Goal: Information Seeking & Learning: Find specific fact

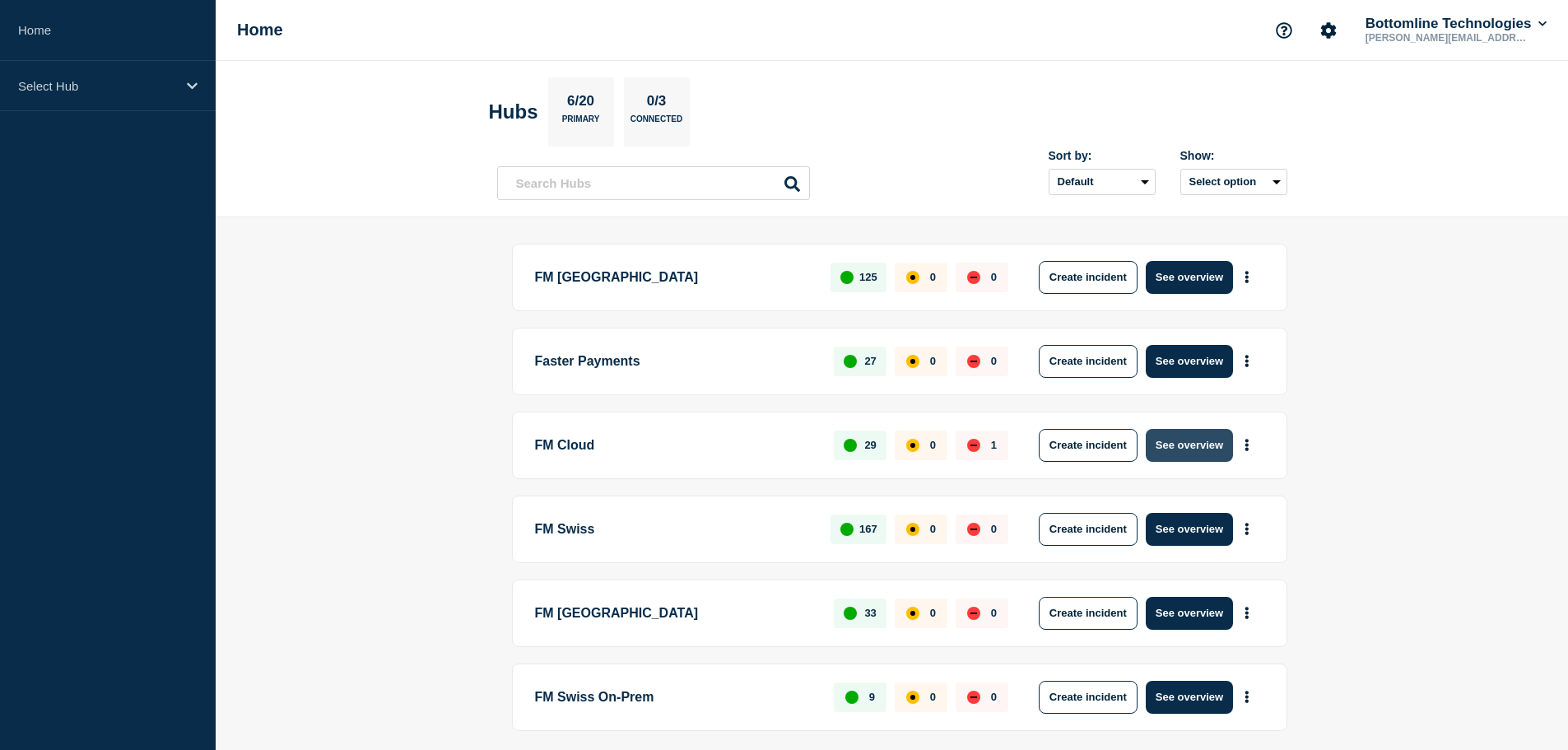
click at [1194, 438] on button "See overview" at bounding box center [1189, 445] width 87 height 33
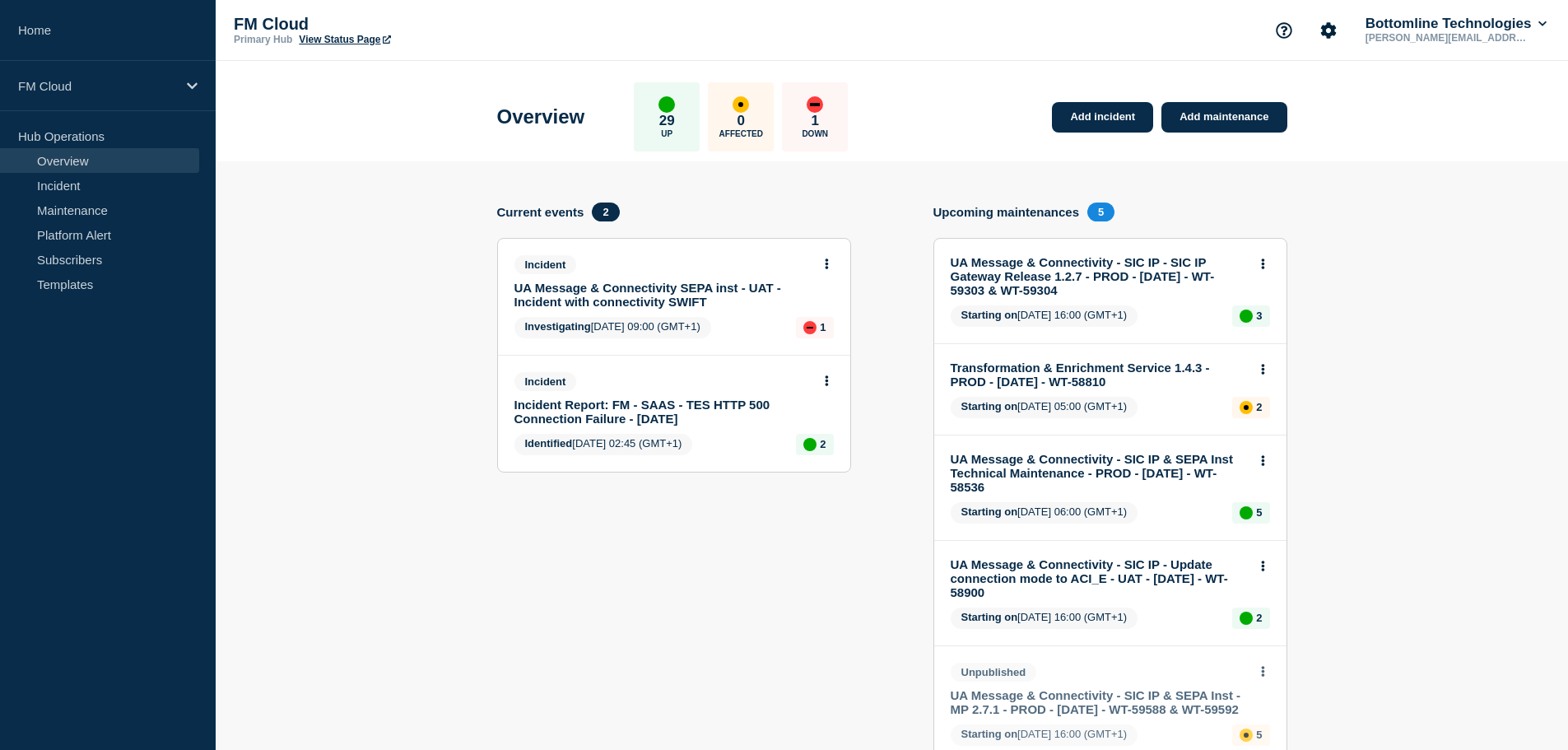
click at [745, 297] on link "UA Message & Connectivity SEPA inst - UAT - Incident with connectivity SWIFT" at bounding box center [662, 295] width 297 height 28
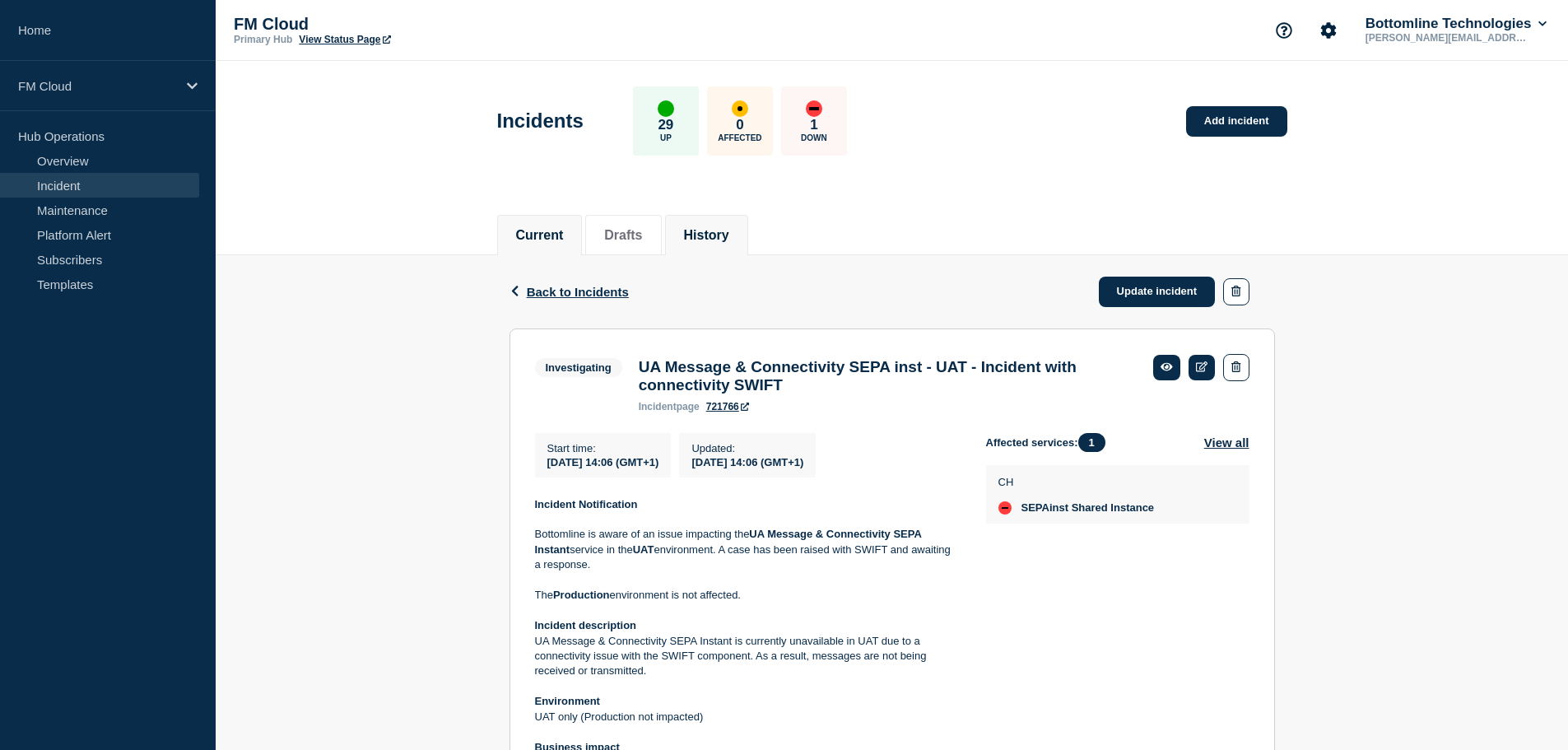
click at [729, 237] on button "History" at bounding box center [707, 236] width 45 height 15
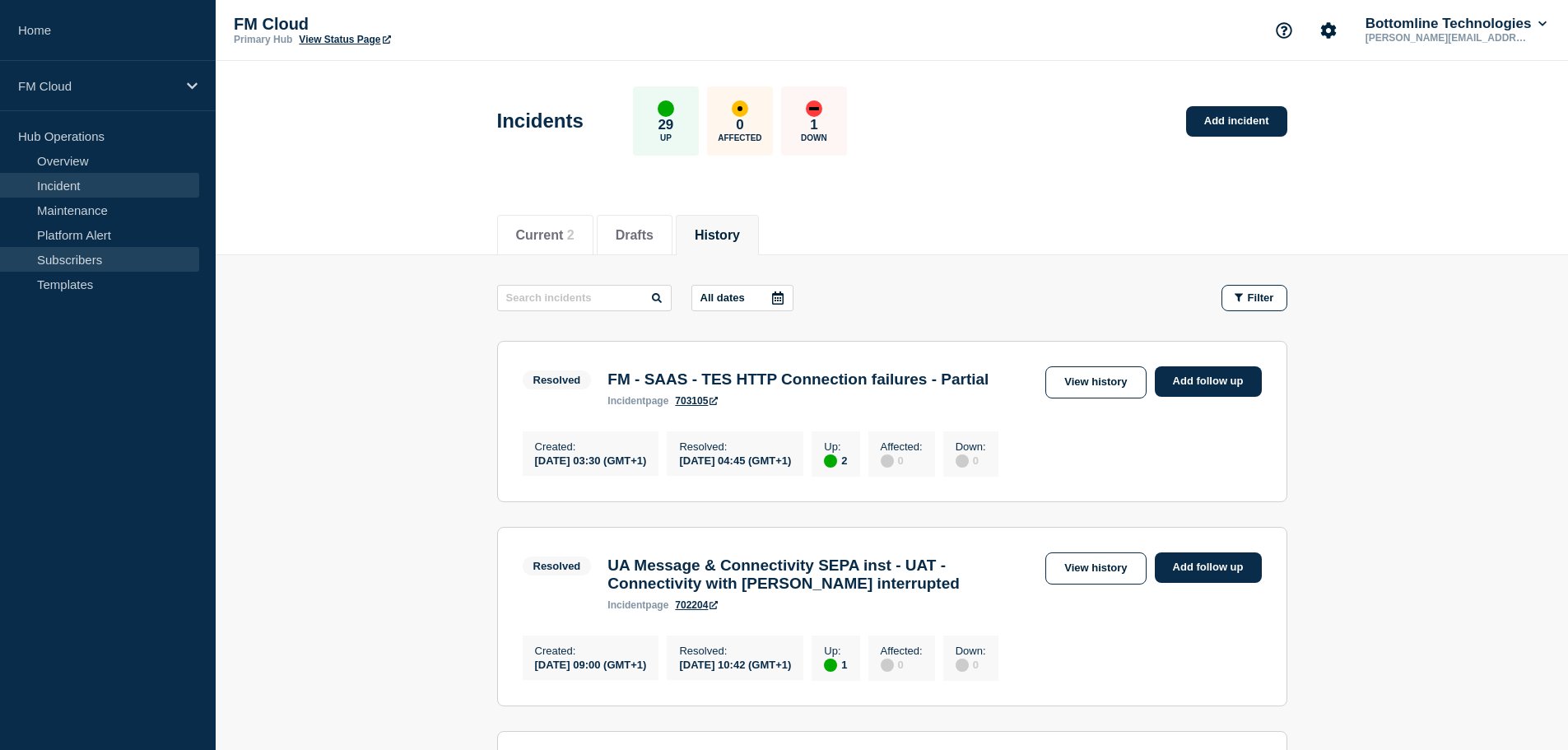
click at [104, 262] on link "Subscribers" at bounding box center [99, 259] width 199 height 24
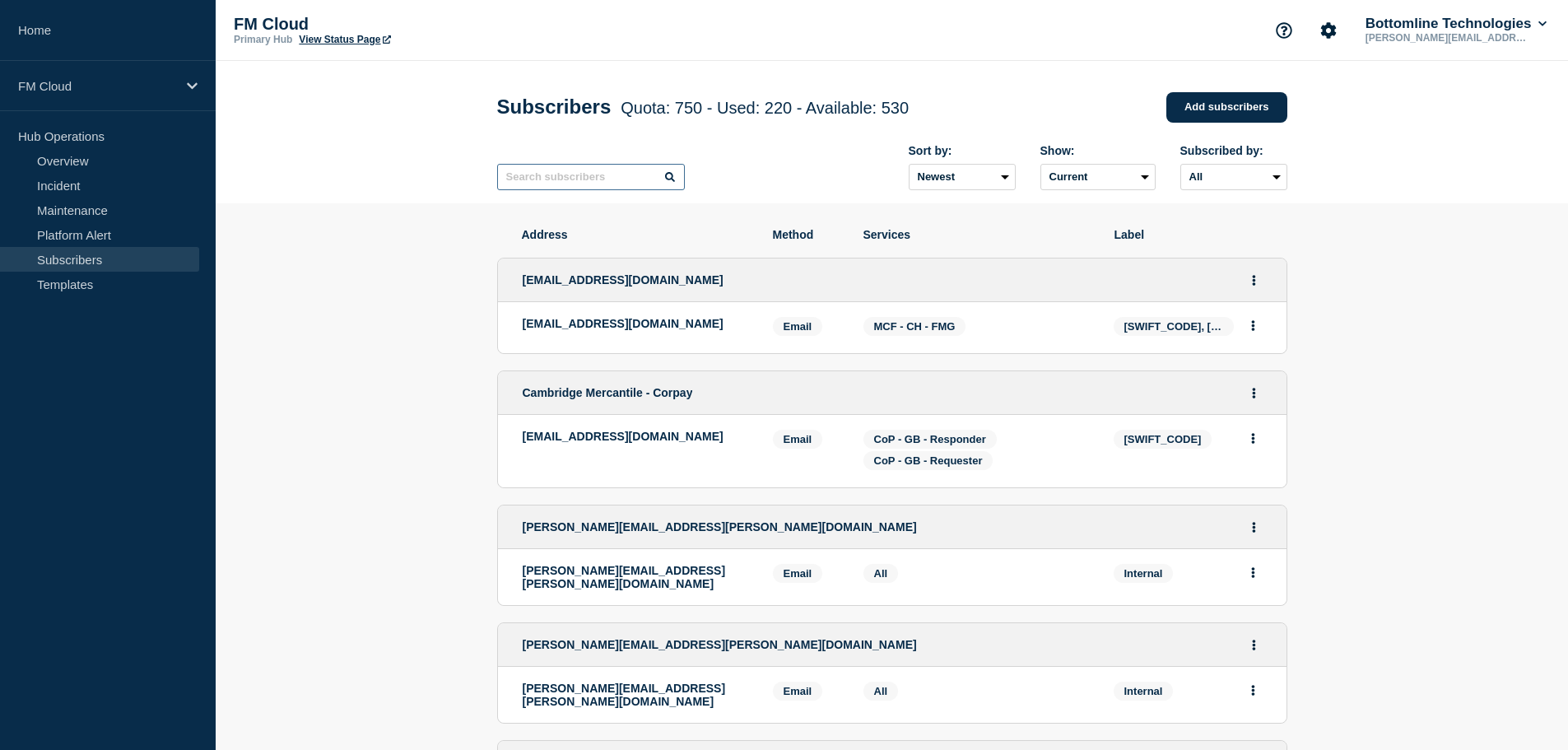
click at [615, 191] on input "text" at bounding box center [591, 177] width 188 height 26
click at [615, 180] on input "text" at bounding box center [591, 177] width 188 height 26
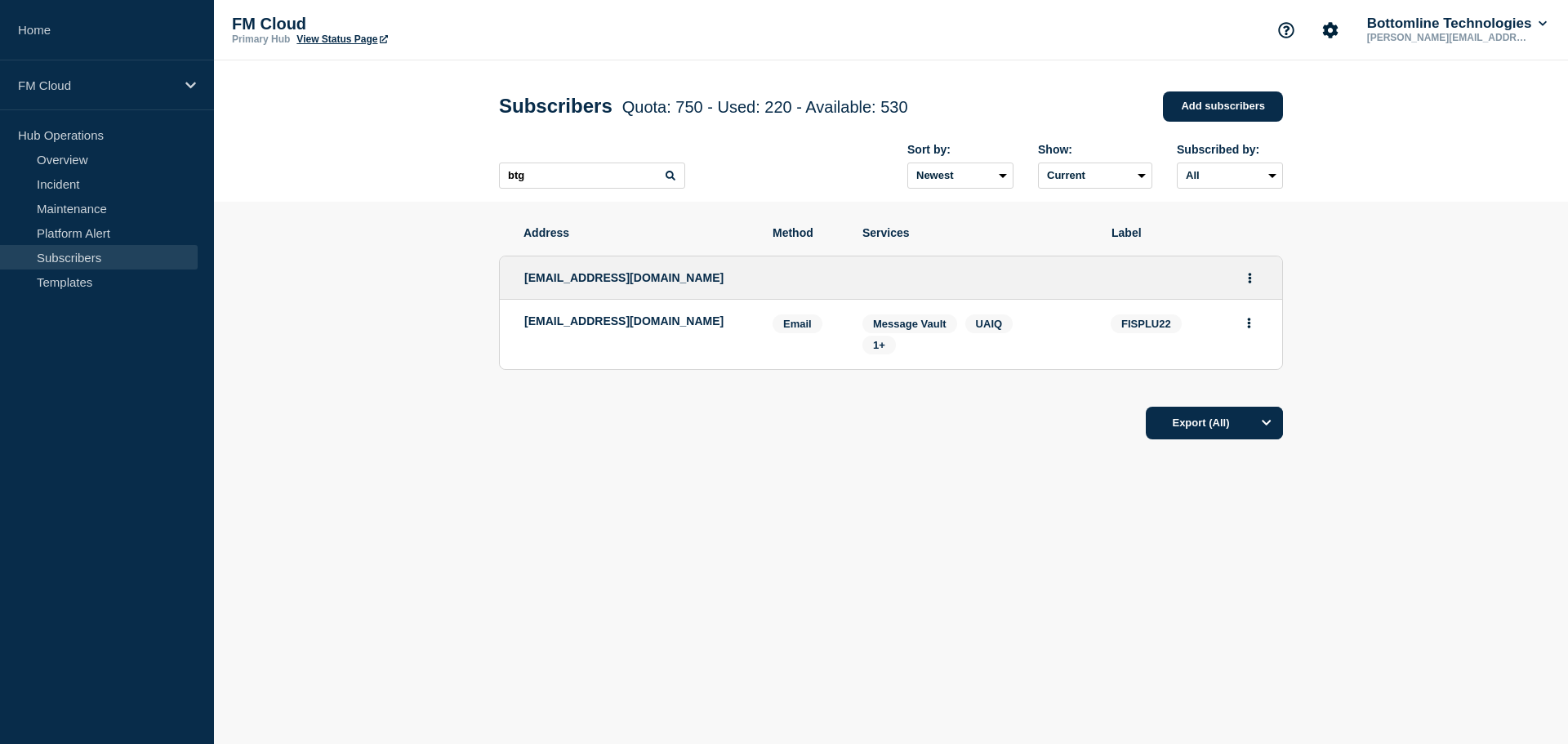
drag, startPoint x: 717, startPoint y: 327, endPoint x: 526, endPoint y: 330, distance: 191.0
click at [526, 328] on p "[EMAIL_ADDRESS][DOMAIN_NAME]" at bounding box center [636, 321] width 223 height 13
copy p "[EMAIL_ADDRESS][DOMAIN_NAME]"
click at [571, 183] on input "btg" at bounding box center [592, 176] width 186 height 26
type input "b"
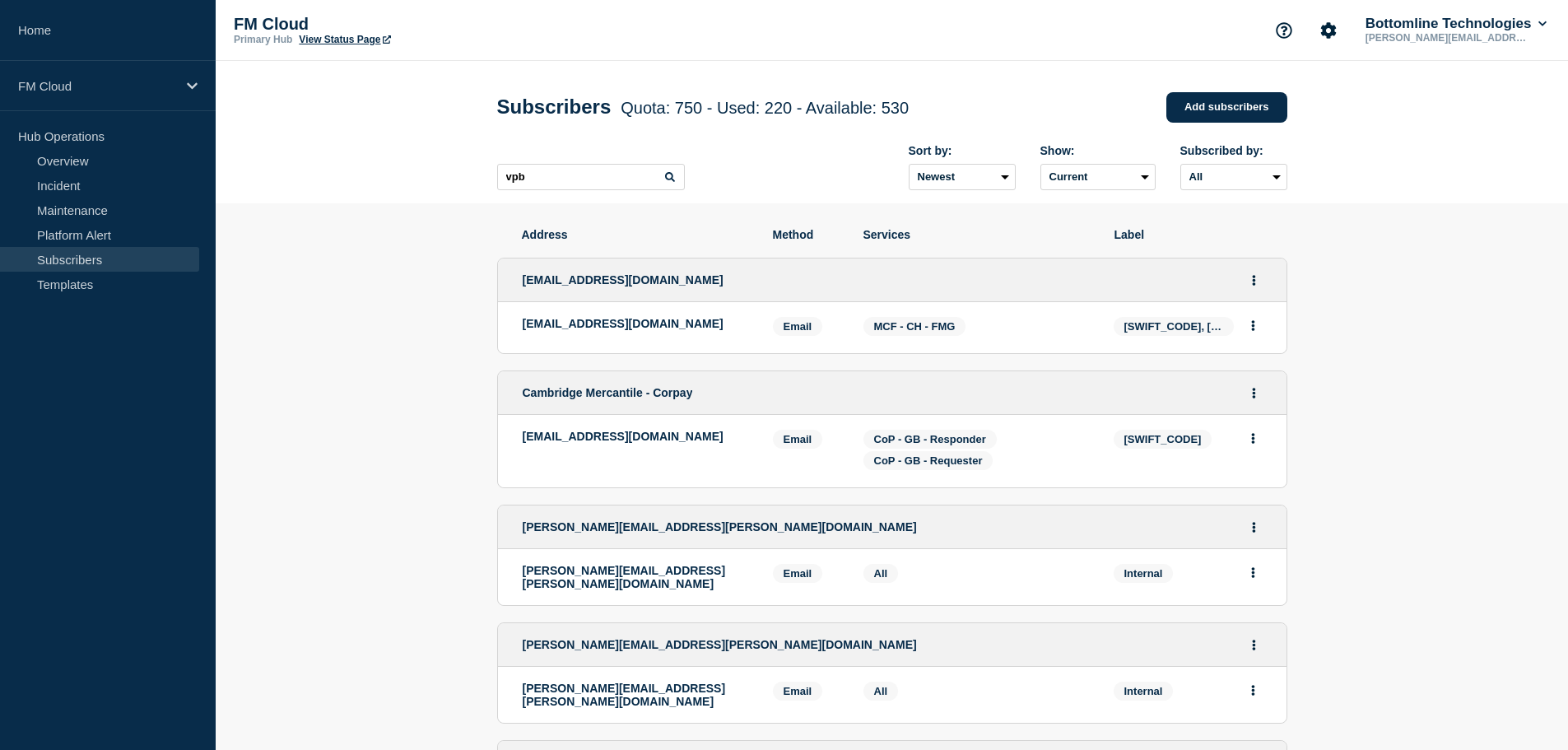
click at [671, 178] on icon at bounding box center [670, 176] width 10 height 10
click at [634, 178] on input "vpb" at bounding box center [591, 177] width 188 height 26
type input "vp"
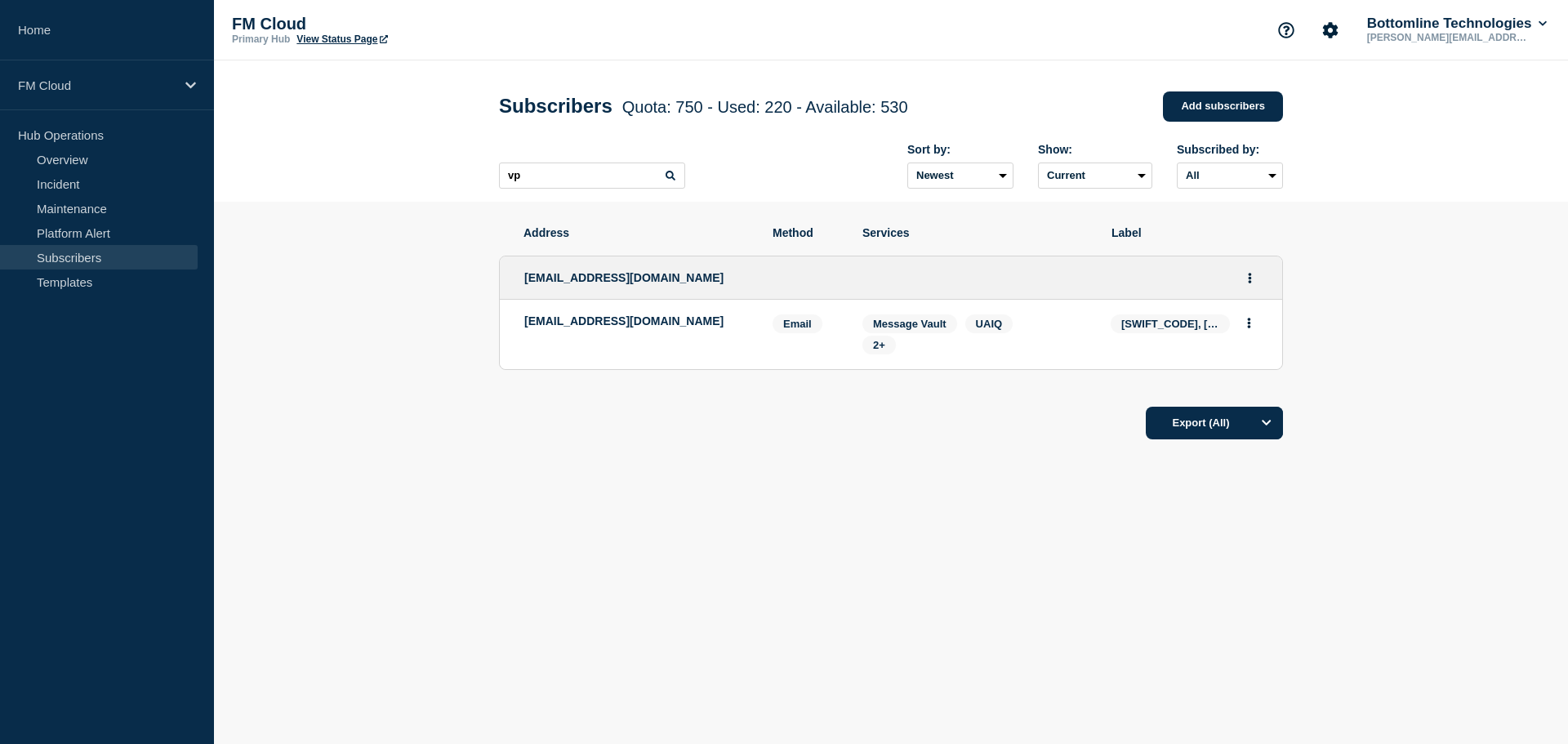
click at [709, 324] on p "[EMAIL_ADDRESS][DOMAIN_NAME]" at bounding box center [636, 321] width 223 height 13
drag, startPoint x: 706, startPoint y: 325, endPoint x: 556, endPoint y: 325, distance: 150.0
click at [556, 325] on p "[EMAIL_ADDRESS][DOMAIN_NAME]" at bounding box center [636, 321] width 223 height 13
copy p "[EMAIL_ADDRESS][DOMAIN_NAME]"
